Goal: Task Accomplishment & Management: Use online tool/utility

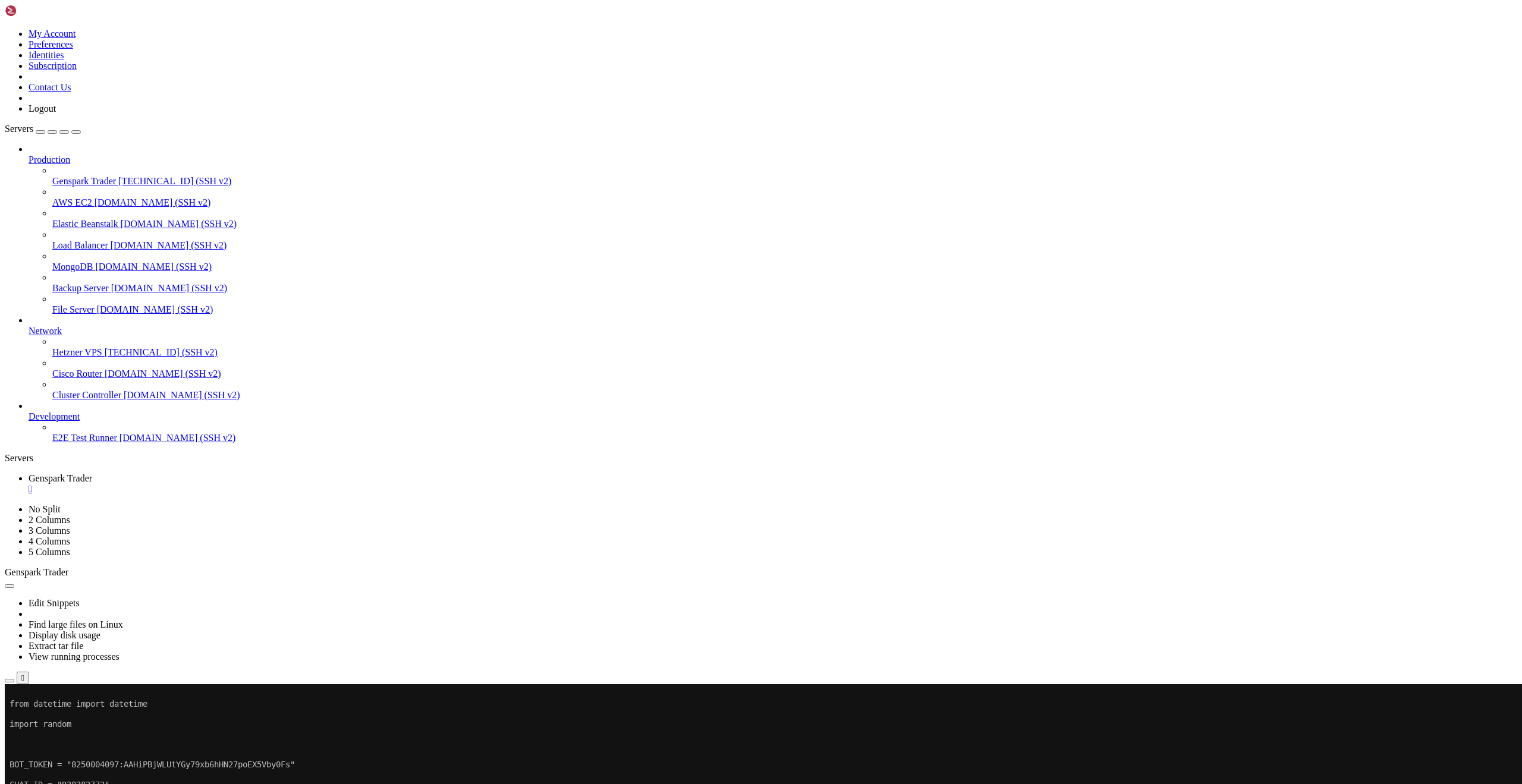
scroll to position [5, 1]
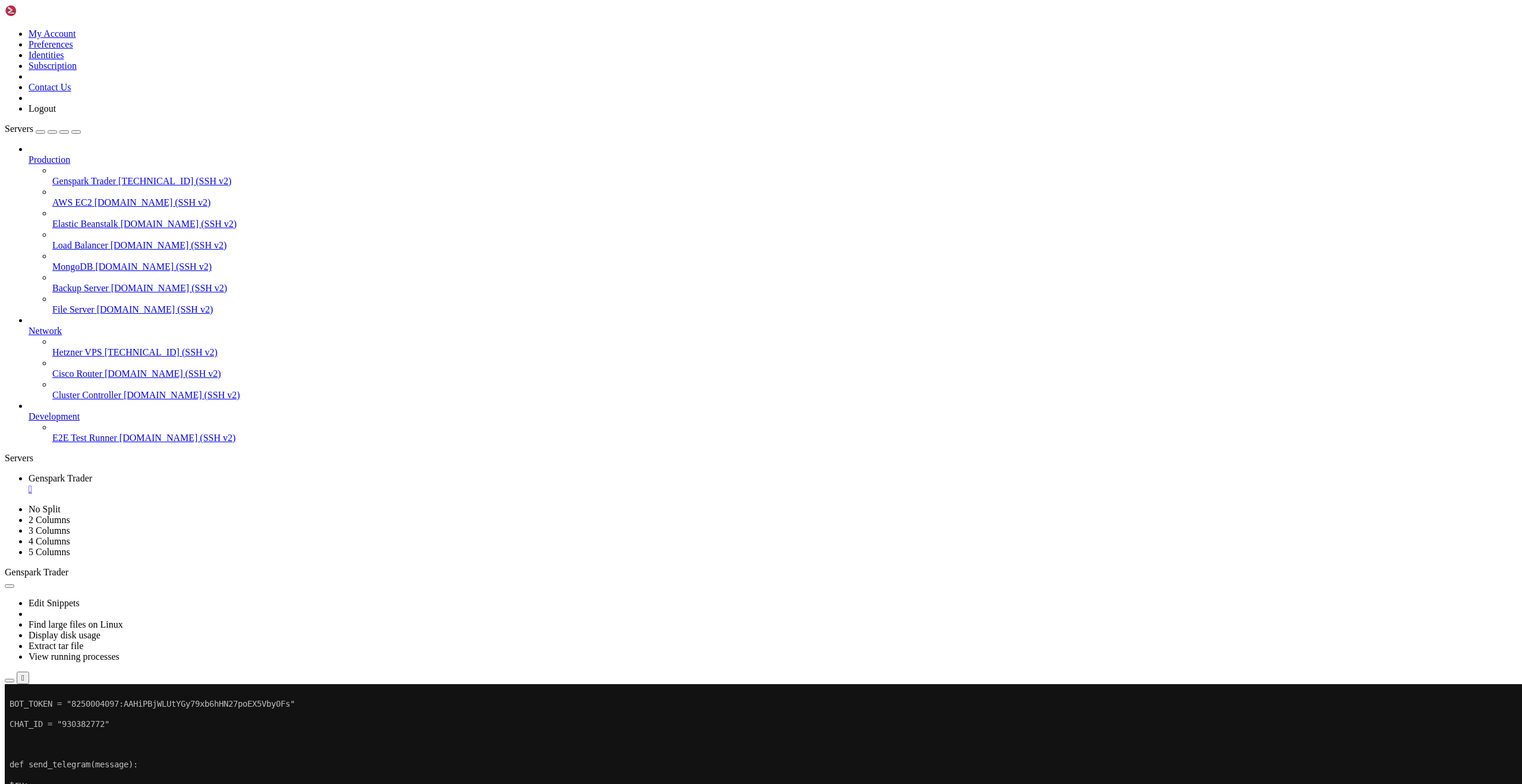
drag, startPoint x: 36, startPoint y: 1404, endPoint x: 8, endPoint y: 1393, distance: 30.1
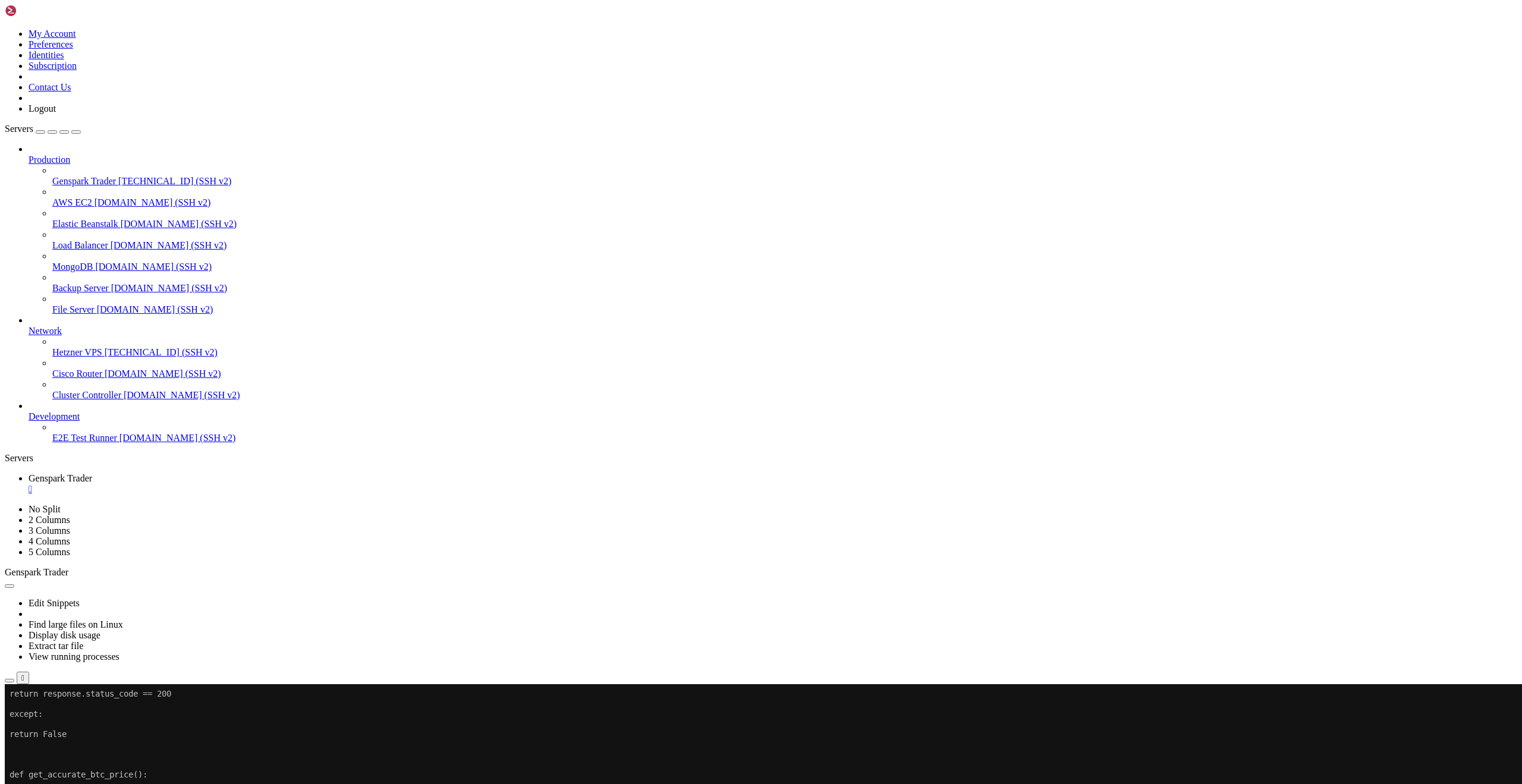
drag, startPoint x: 10, startPoint y: 1382, endPoint x: 98, endPoint y: 1403, distance: 90.5
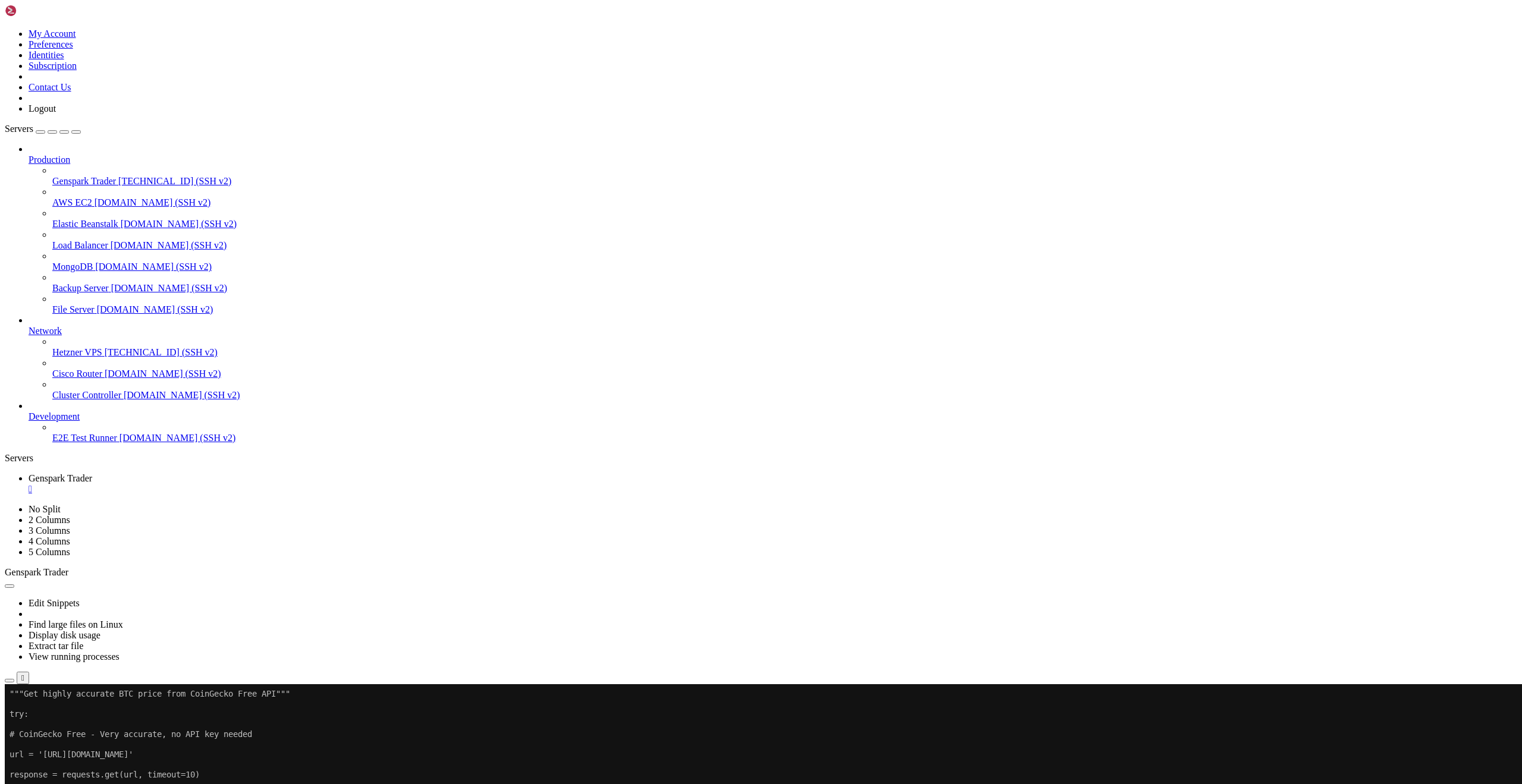
scroll to position [8136, 0]
